Goal: Transaction & Acquisition: Purchase product/service

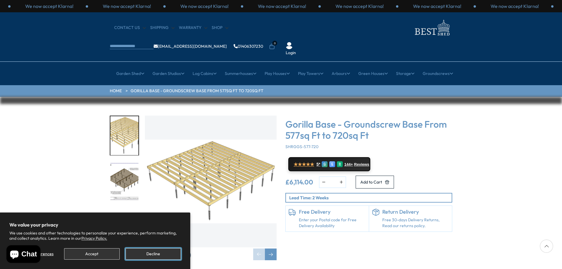
click at [154, 255] on button "Decline" at bounding box center [153, 253] width 55 height 11
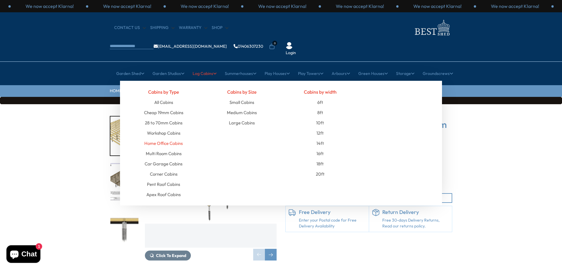
click at [164, 138] on link "Home Office Cabins" at bounding box center [163, 143] width 38 height 10
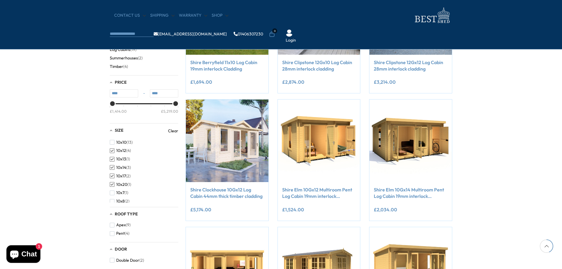
scroll to position [117, 0]
